Goal: Task Accomplishment & Management: Complete application form

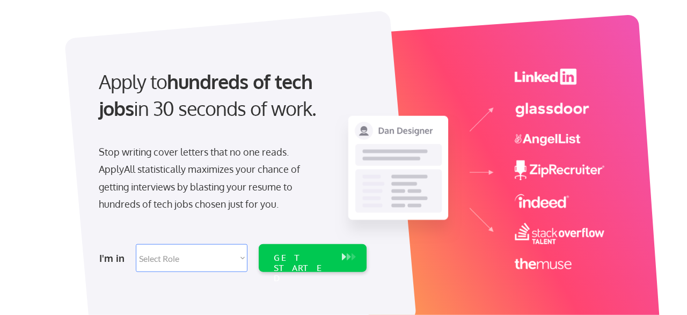
scroll to position [56, 0]
click at [136, 244] on select "Select Role Software Engineering Product Management Customer Success Sales UI/U…" at bounding box center [192, 258] width 112 height 28
select select ""product""
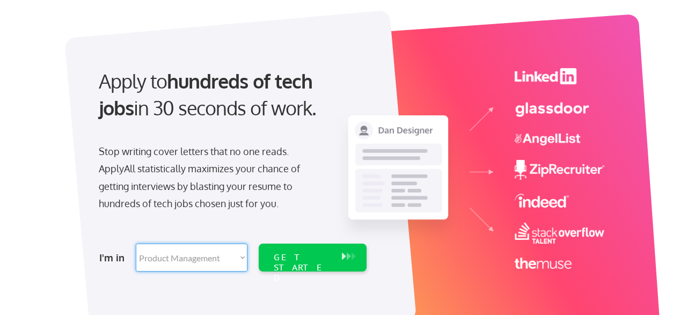
click option "Product Management" at bounding box center [0, 0] width 0 height 0
select select ""product""
click at [313, 258] on div "GET STARTED" at bounding box center [302, 267] width 57 height 31
select select ""product""
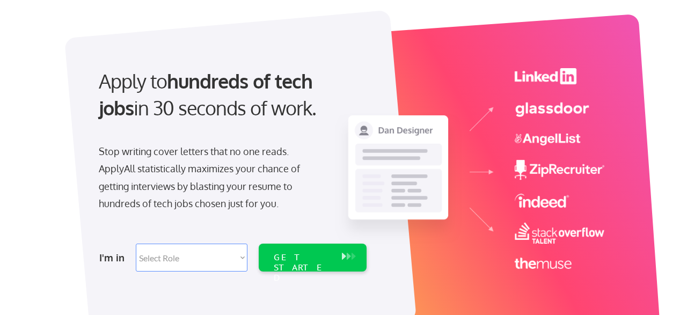
select select ""product""
